Goal: Information Seeking & Learning: Learn about a topic

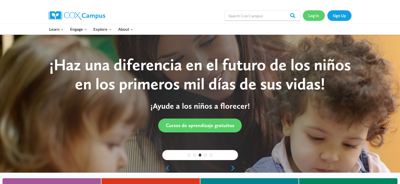
click at [315, 15] on link "Log In" at bounding box center [314, 15] width 22 height 10
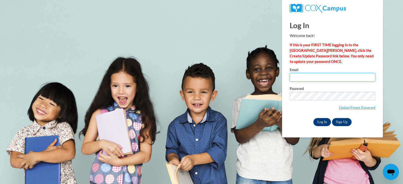
type input "tamarapulmas81@hotmail.com"
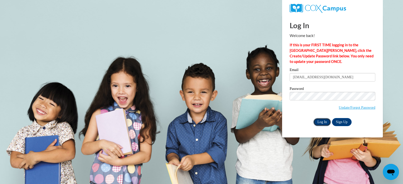
click at [325, 122] on input "Log In" at bounding box center [323, 122] width 18 height 8
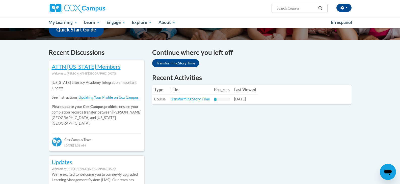
scroll to position [138, 0]
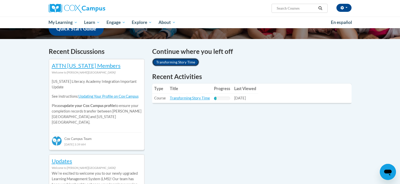
click at [179, 60] on link "Transforming Story Time" at bounding box center [175, 62] width 47 height 8
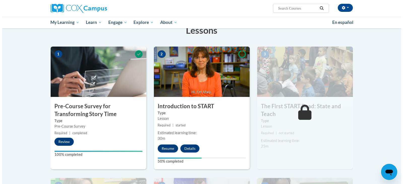
scroll to position [87, 0]
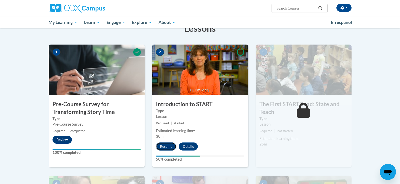
click at [165, 144] on button "Resume" at bounding box center [166, 147] width 20 height 8
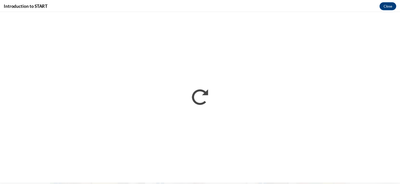
scroll to position [0, 0]
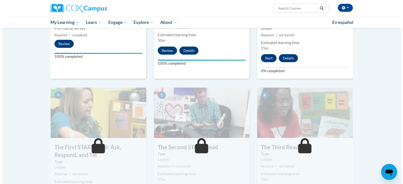
scroll to position [187, 0]
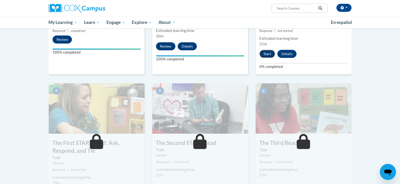
click at [265, 54] on button "Start" at bounding box center [267, 54] width 16 height 8
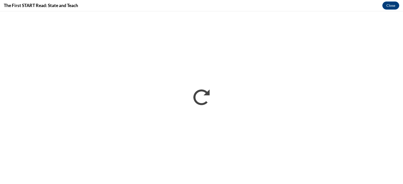
scroll to position [0, 0]
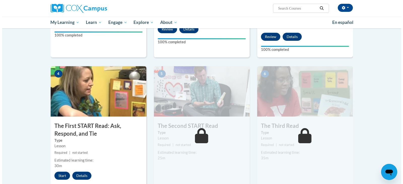
scroll to position [207, 0]
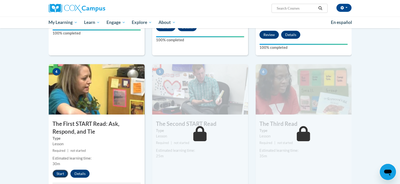
click at [61, 173] on button "Start" at bounding box center [60, 174] width 16 height 8
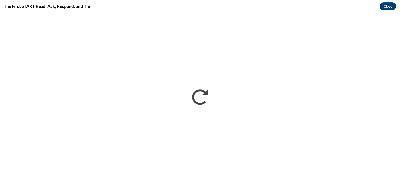
scroll to position [0, 0]
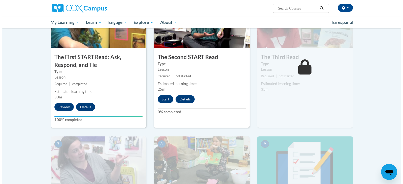
scroll to position [274, 0]
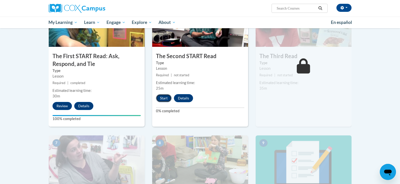
click at [167, 95] on button "Start" at bounding box center [164, 98] width 16 height 8
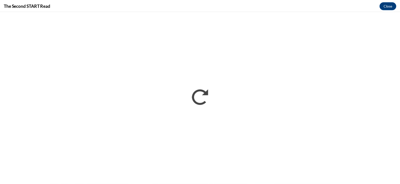
scroll to position [0, 0]
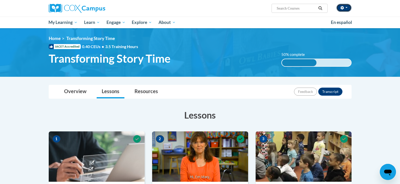
click at [348, 6] on button "button" at bounding box center [343, 8] width 15 height 8
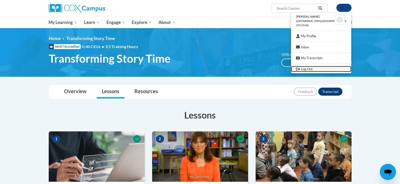
click at [300, 70] on icon "Logout" at bounding box center [298, 69] width 4 height 4
